Goal: Transaction & Acquisition: Subscribe to service/newsletter

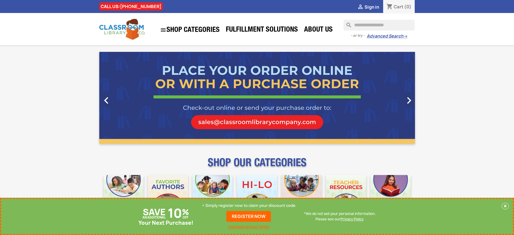
click at [249, 205] on p "+ Simply register now to claim your discount code" at bounding box center [248, 204] width 93 height 5
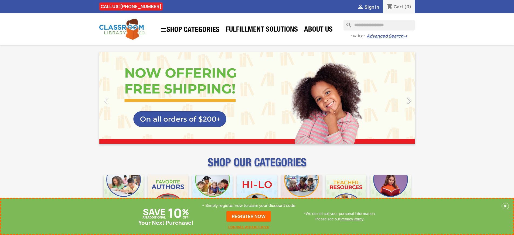
click at [249, 205] on p "+ Simply register now to claim your discount code" at bounding box center [248, 204] width 93 height 5
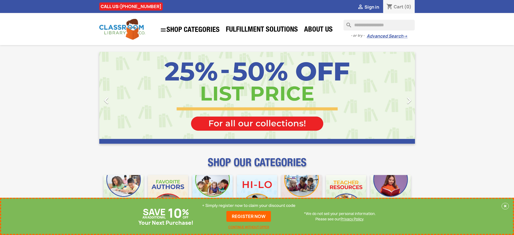
click at [249, 205] on p "+ Simply register now to claim your discount code" at bounding box center [248, 204] width 93 height 5
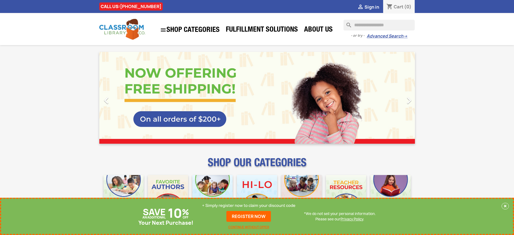
click at [249, 205] on p "+ Simply register now to claim your discount code" at bounding box center [248, 204] width 93 height 5
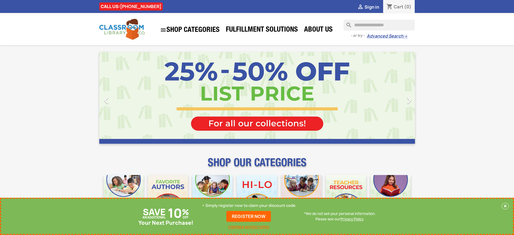
click at [249, 205] on p "+ Simply register now to claim your discount code" at bounding box center [248, 204] width 93 height 5
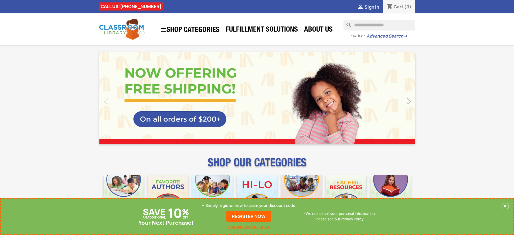
click at [249, 205] on p "+ Simply register now to claim your discount code" at bounding box center [248, 204] width 93 height 5
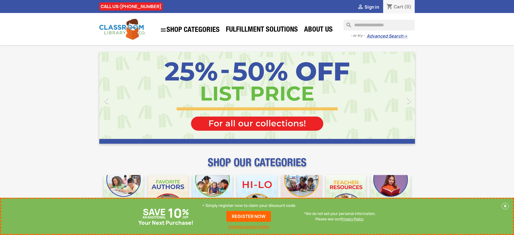
click at [249, 205] on p "+ Simply register now to claim your discount code" at bounding box center [248, 204] width 93 height 5
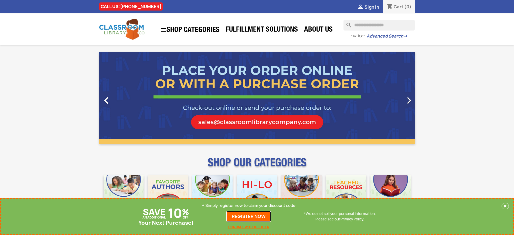
click at [249, 216] on link "REGISTER NOW" at bounding box center [248, 216] width 44 height 11
click at [249, 205] on p "+ Simply register now to claim your discount code" at bounding box center [248, 204] width 93 height 5
